Goal: Task Accomplishment & Management: Use online tool/utility

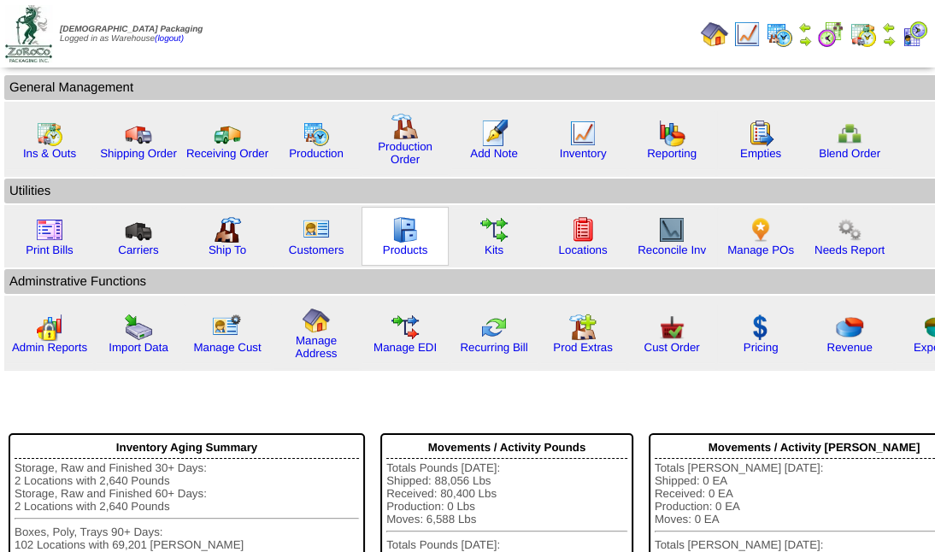
click at [400, 233] on img at bounding box center [405, 229] width 27 height 27
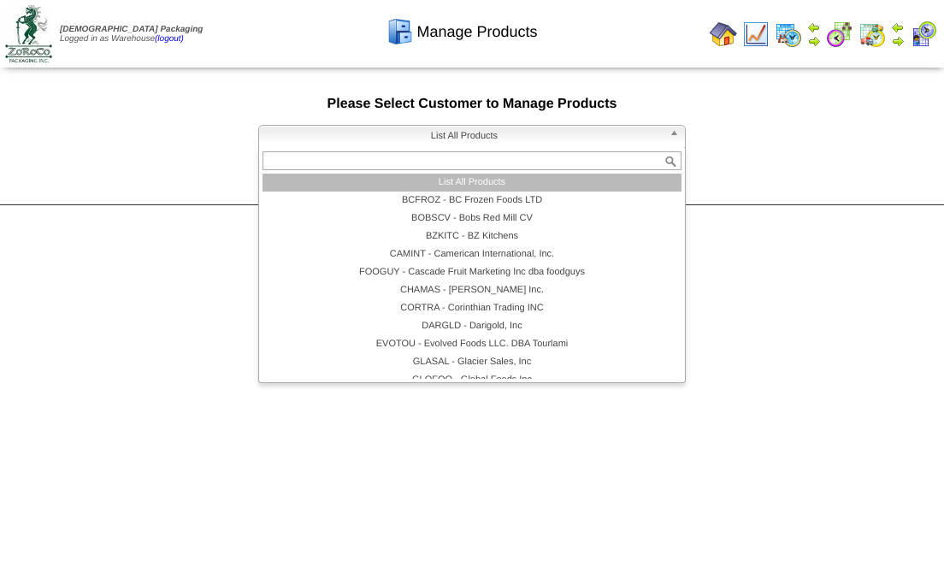
click at [669, 138] on b at bounding box center [676, 137] width 15 height 22
type input "*"
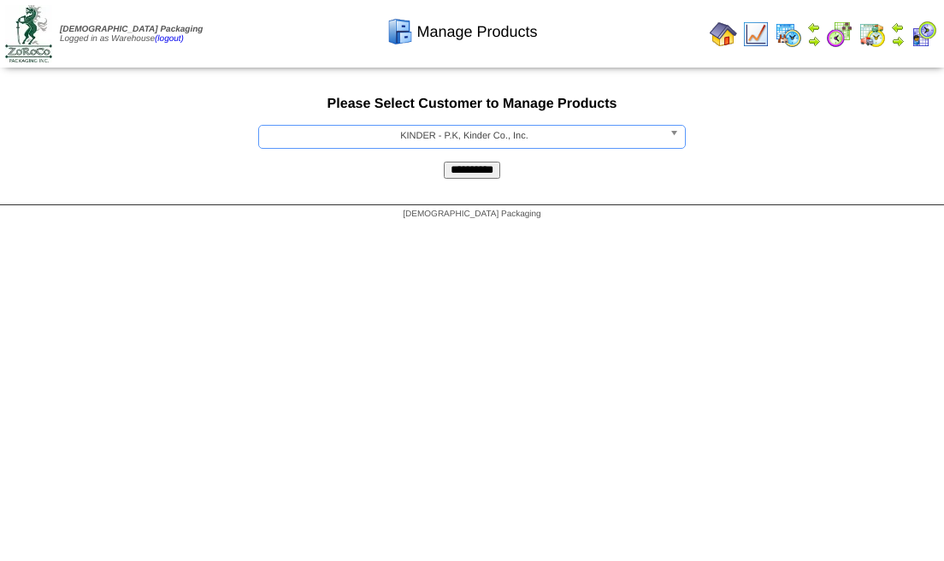
click at [444, 162] on input "**********" at bounding box center [472, 170] width 56 height 17
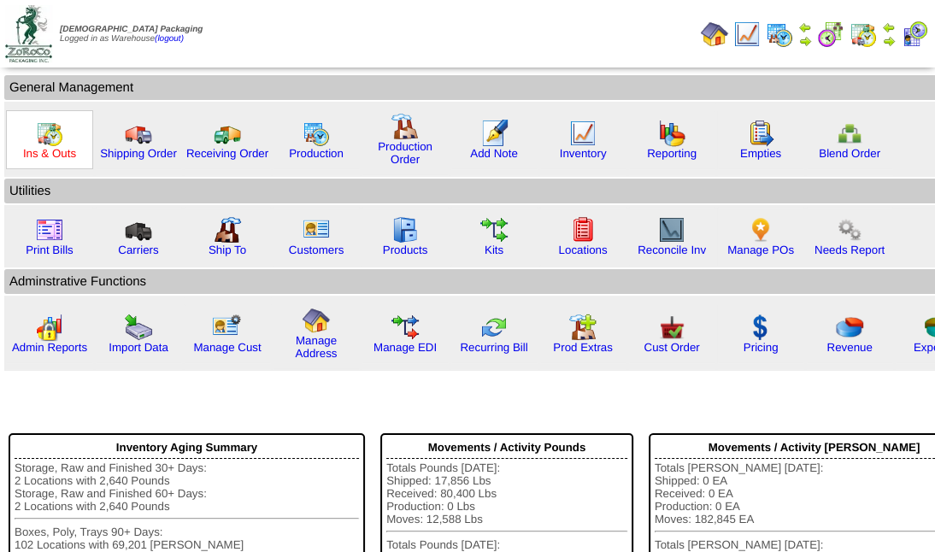
click at [45, 153] on link "Ins & Outs" at bounding box center [49, 153] width 53 height 13
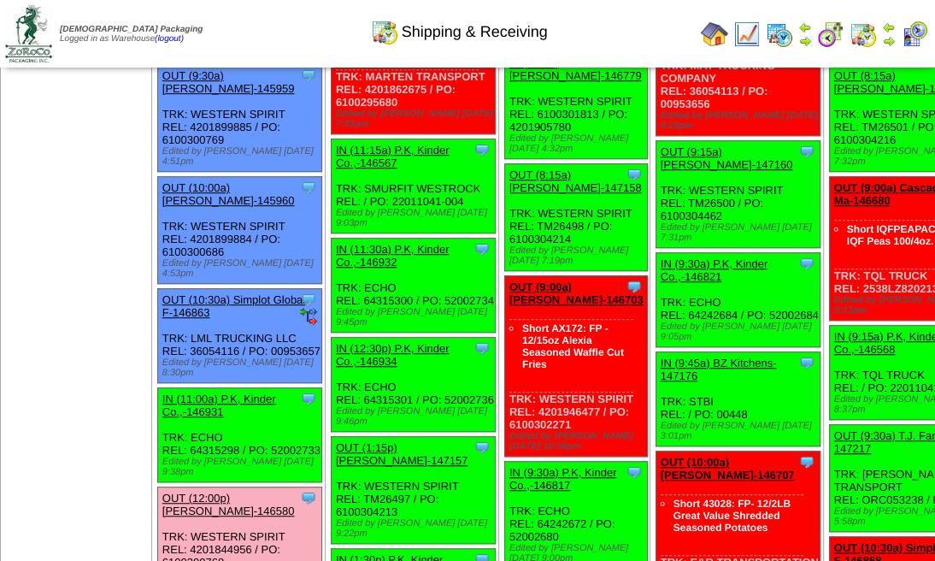
scroll to position [513, 0]
